Goal: Information Seeking & Learning: Check status

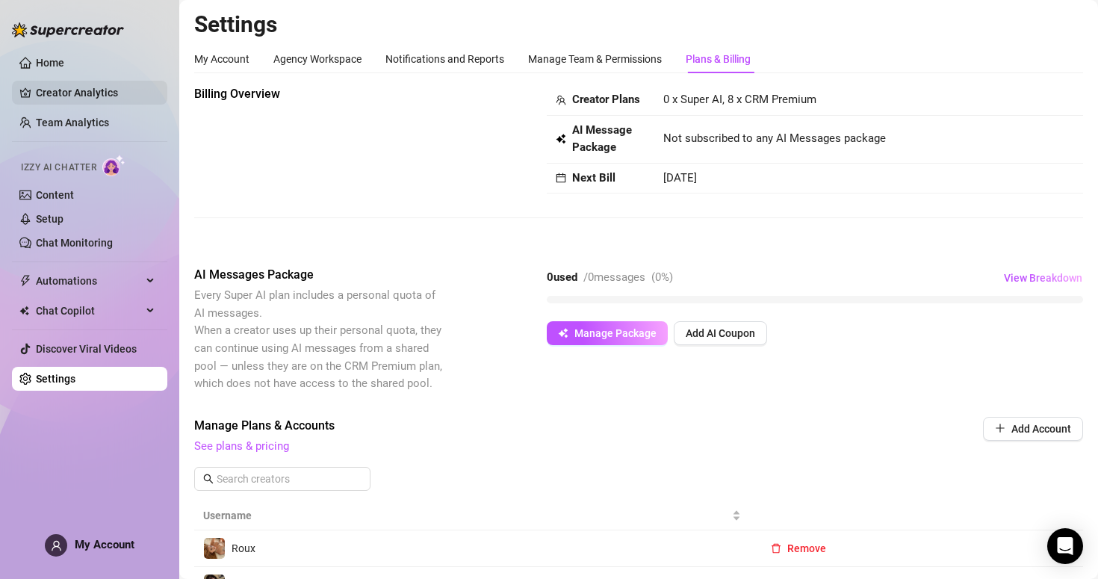
click at [124, 98] on link "Creator Analytics" at bounding box center [96, 93] width 120 height 24
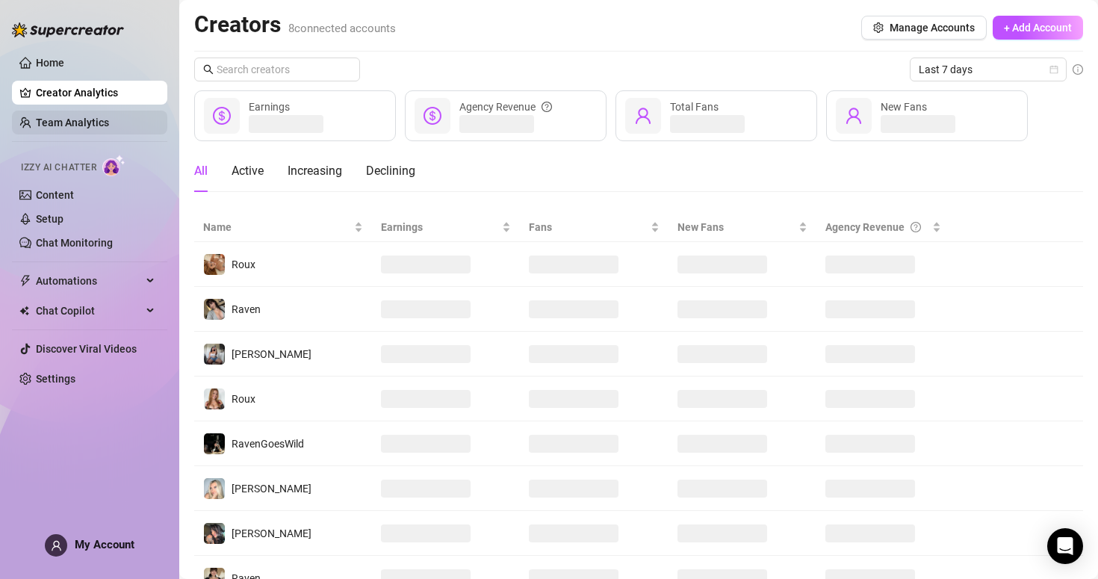
click at [109, 128] on link "Team Analytics" at bounding box center [72, 123] width 73 height 12
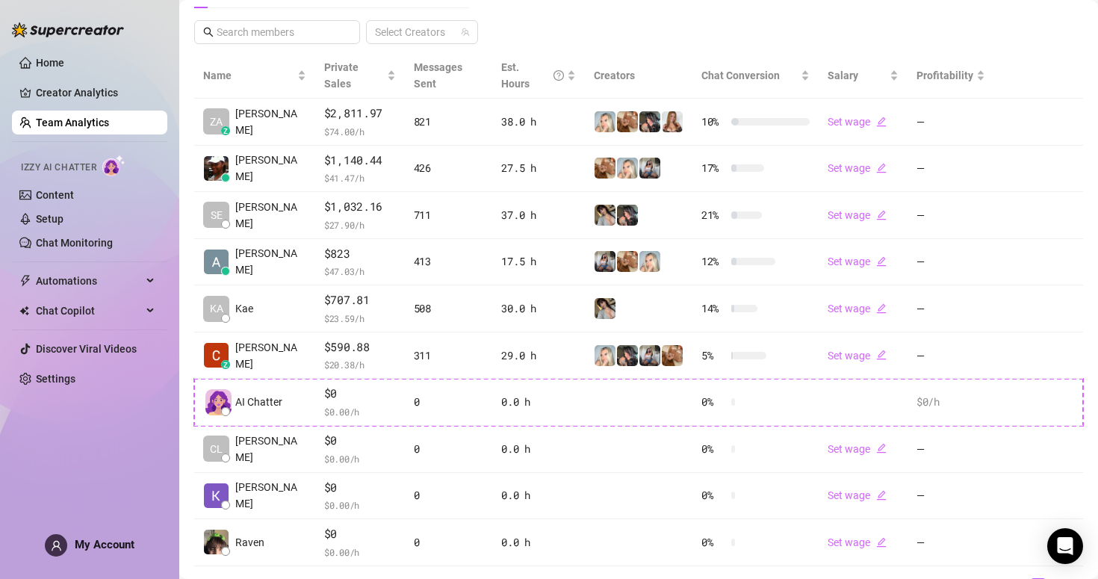
scroll to position [291, 0]
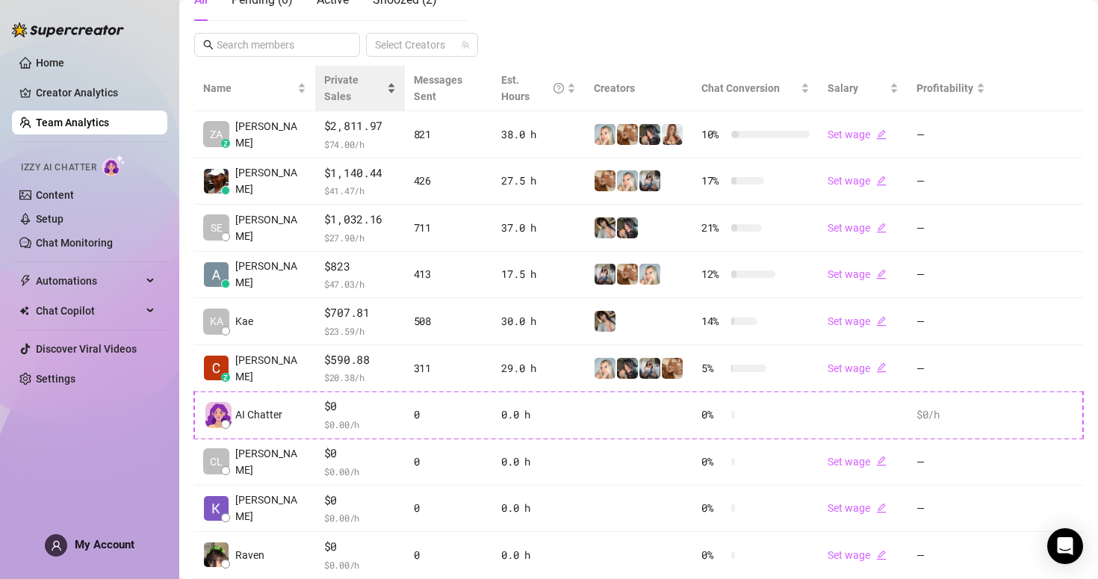
click at [359, 83] on span "Private Sales" at bounding box center [341, 88] width 34 height 28
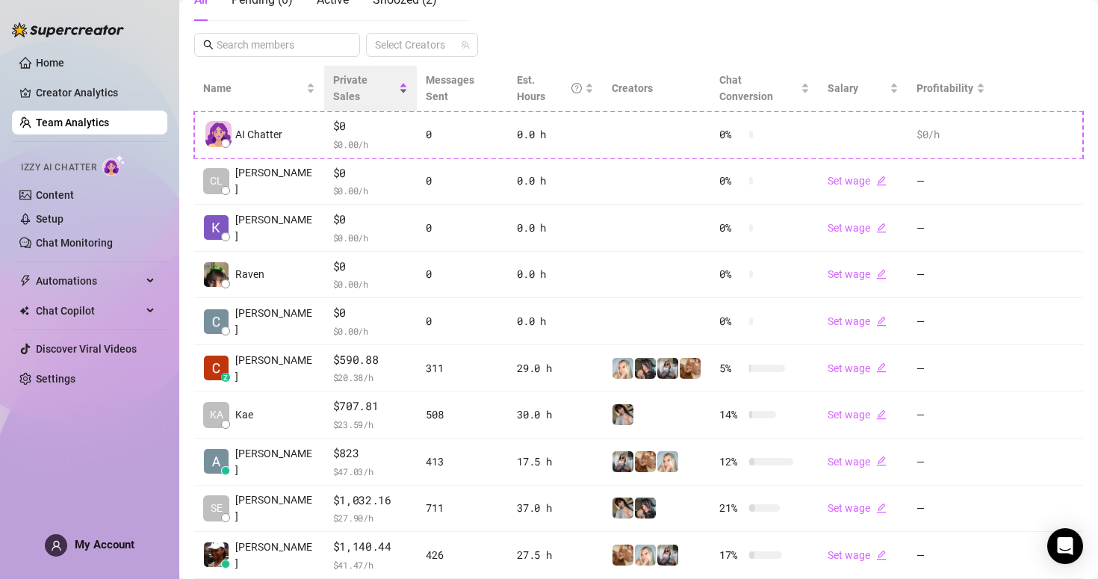
click at [385, 81] on div "Private Sales" at bounding box center [370, 88] width 75 height 33
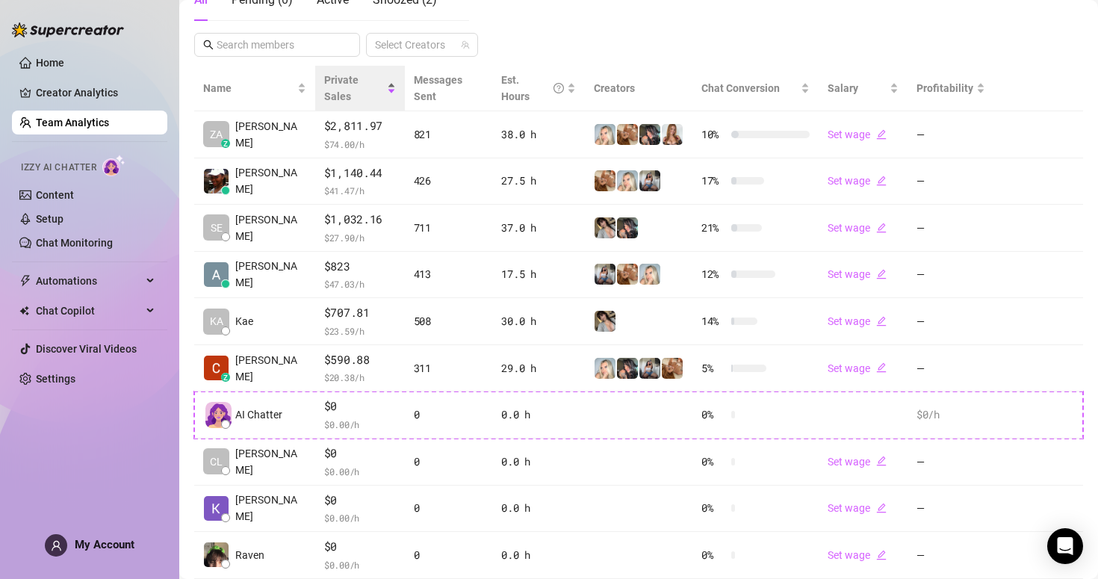
click at [350, 80] on span "Private Sales" at bounding box center [341, 88] width 34 height 28
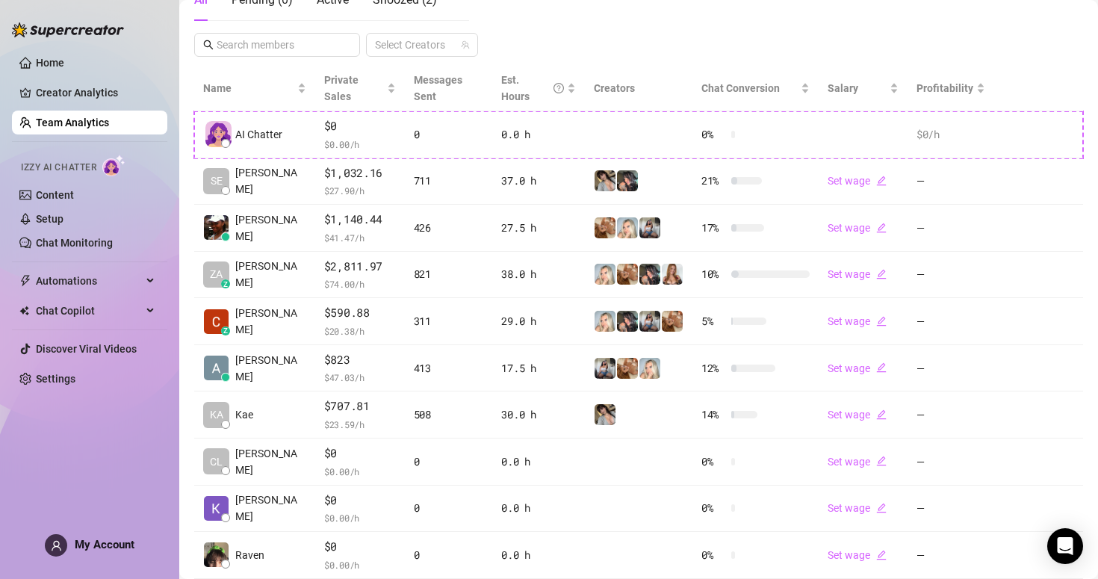
click at [537, 43] on div "All Pending ( 0 ) Active Snoozed ( 2 ) Select Creators" at bounding box center [638, 18] width 889 height 78
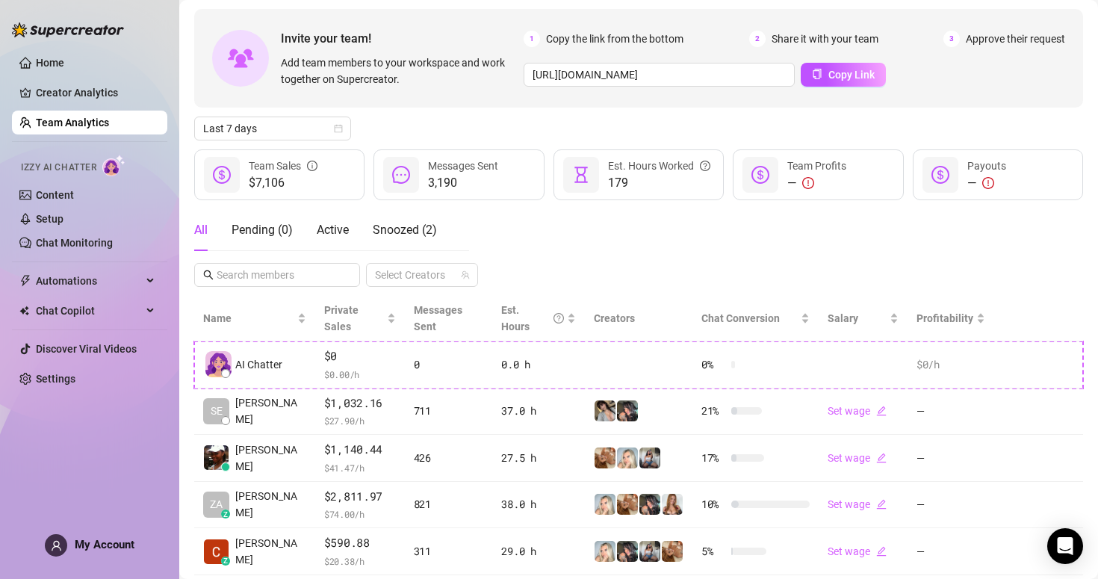
scroll to position [50, 0]
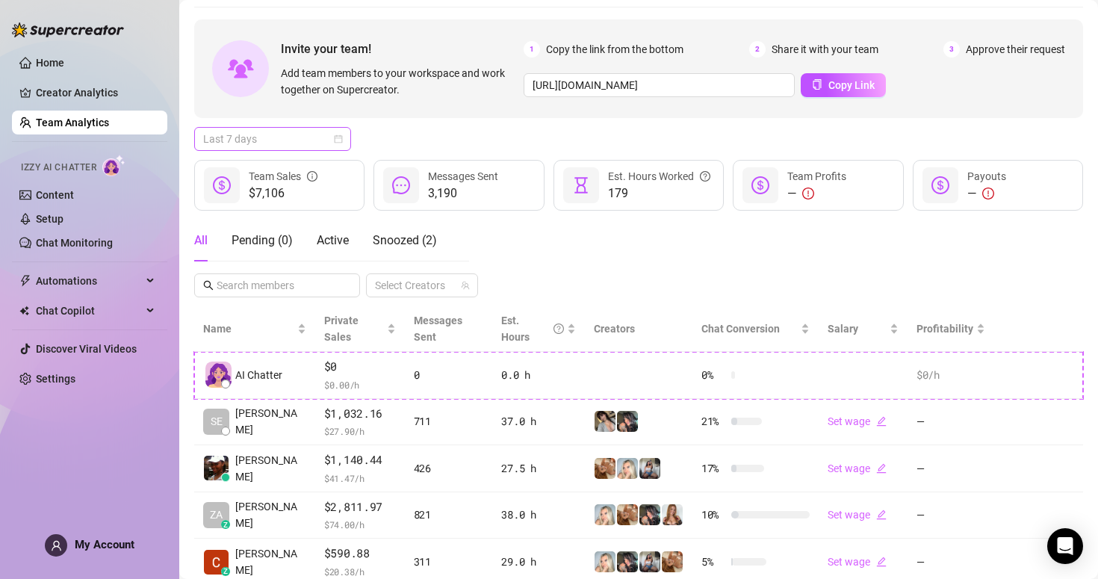
click at [308, 137] on span "Last 7 days" at bounding box center [272, 139] width 139 height 22
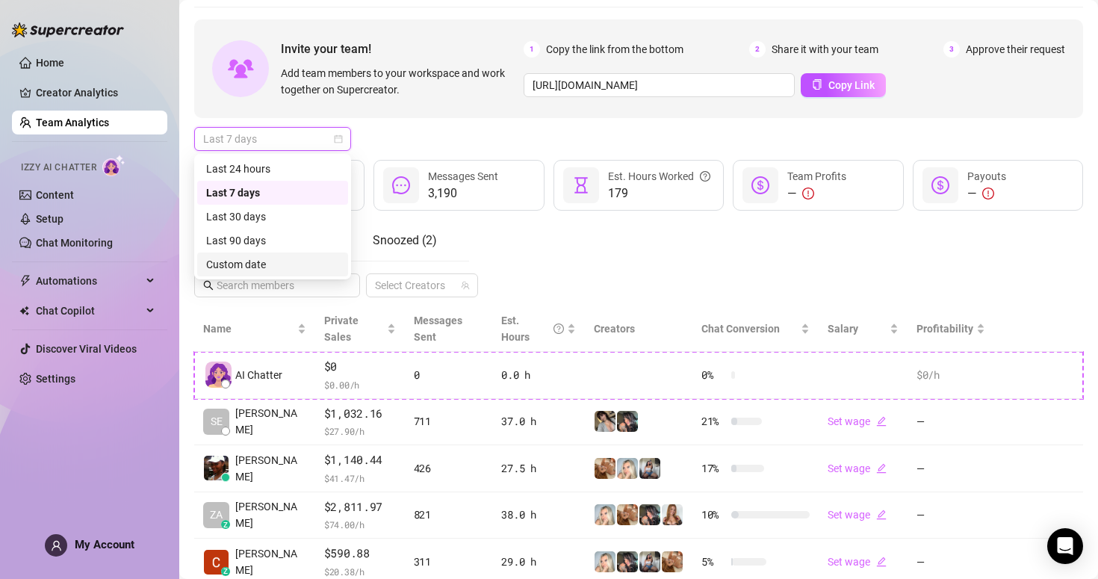
click at [282, 261] on div "Custom date" at bounding box center [272, 264] width 133 height 16
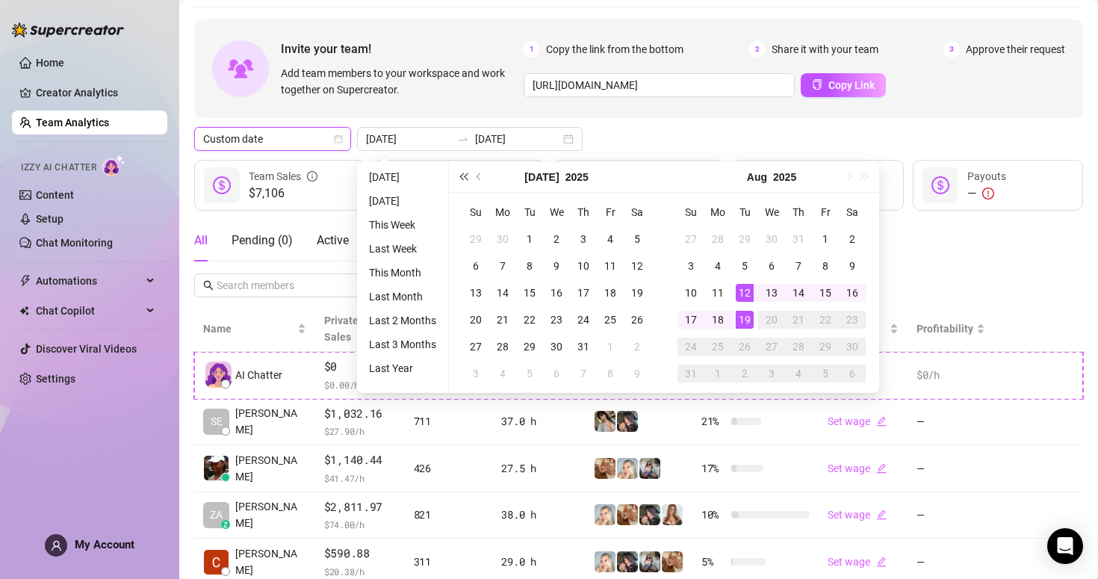
type input "[DATE]"
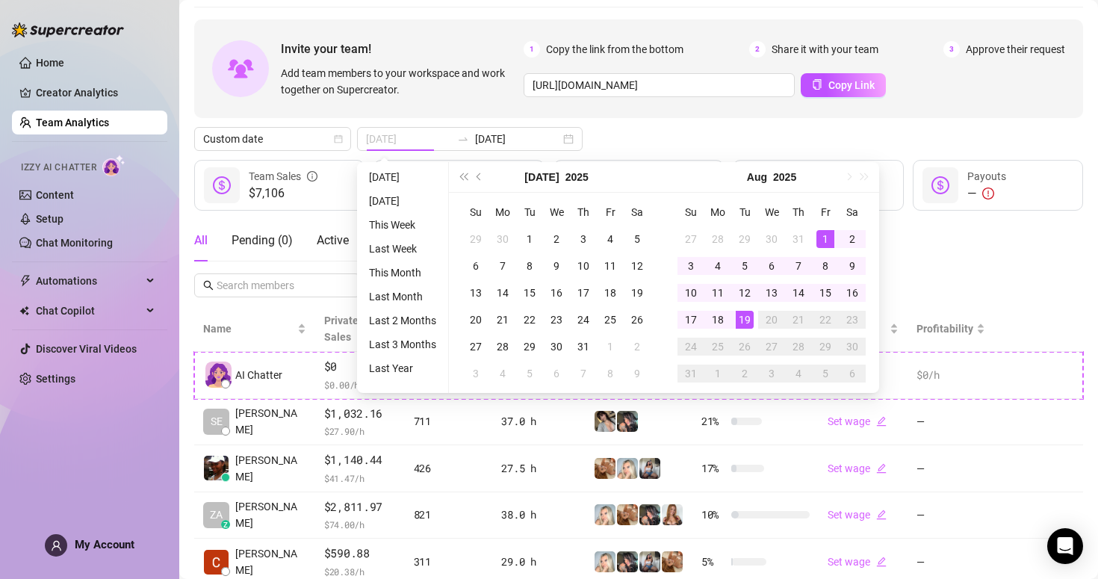
click at [824, 245] on div "1" at bounding box center [825, 239] width 18 height 18
type input "[DATE]"
click at [750, 319] on div "19" at bounding box center [745, 320] width 18 height 18
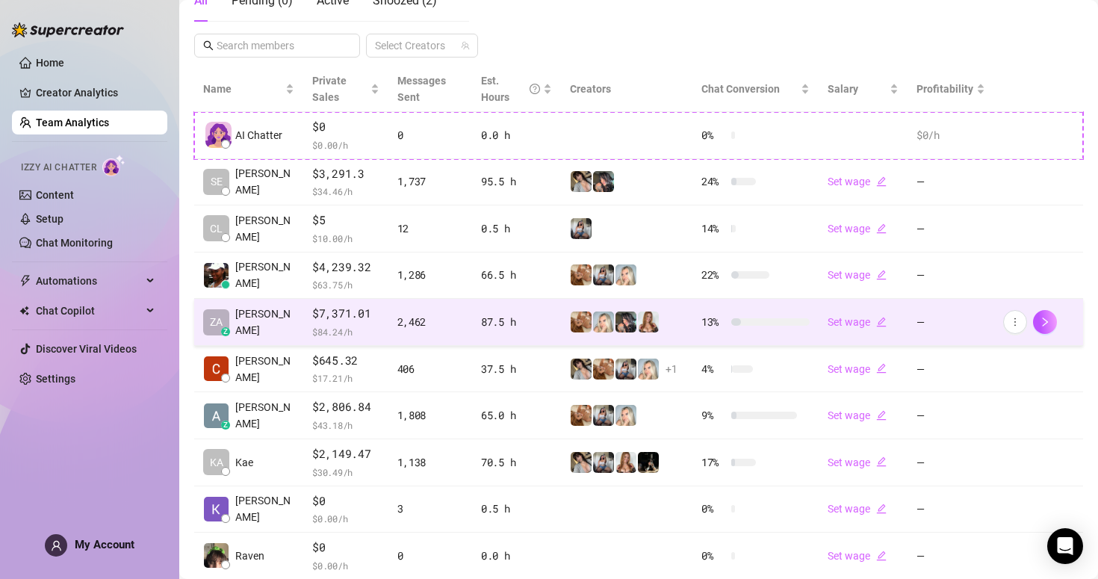
scroll to position [291, 0]
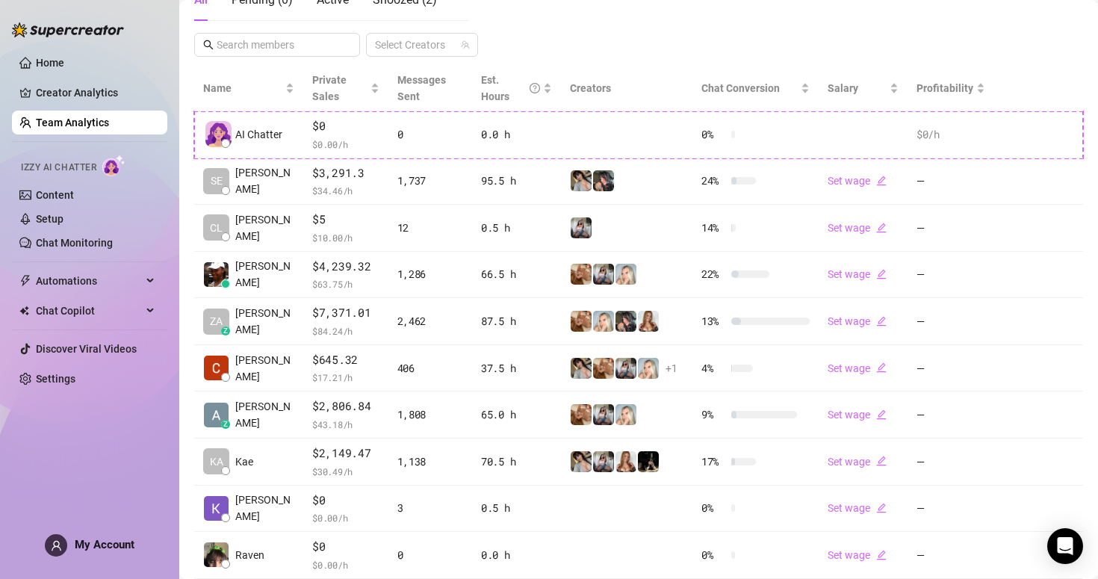
click at [573, 41] on div "All Pending ( 0 ) Active Snoozed ( 2 ) Select Creators" at bounding box center [638, 18] width 889 height 78
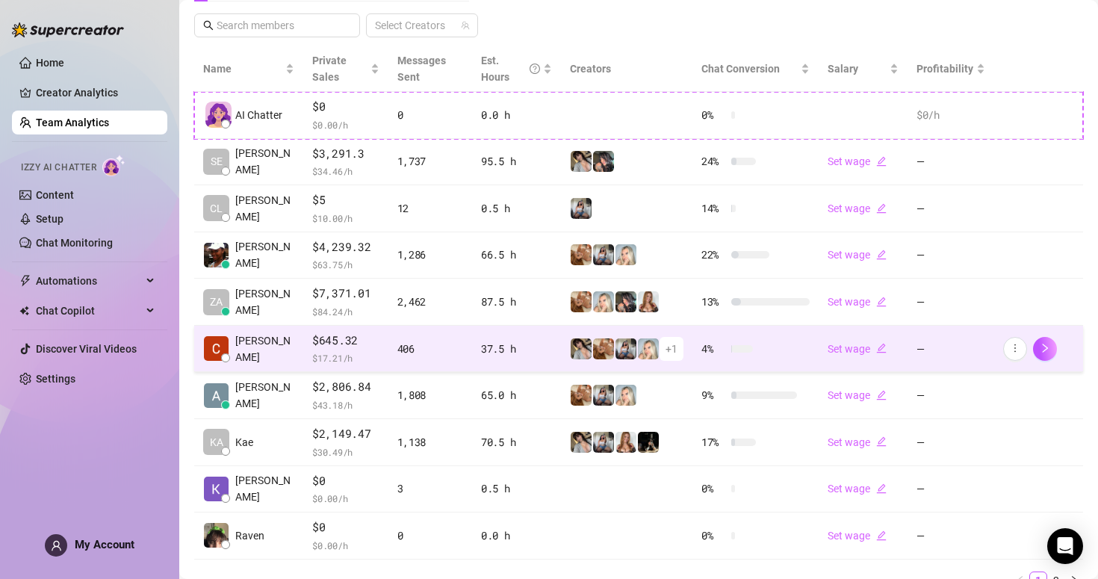
scroll to position [320, 0]
